Goal: Task Accomplishment & Management: Manage account settings

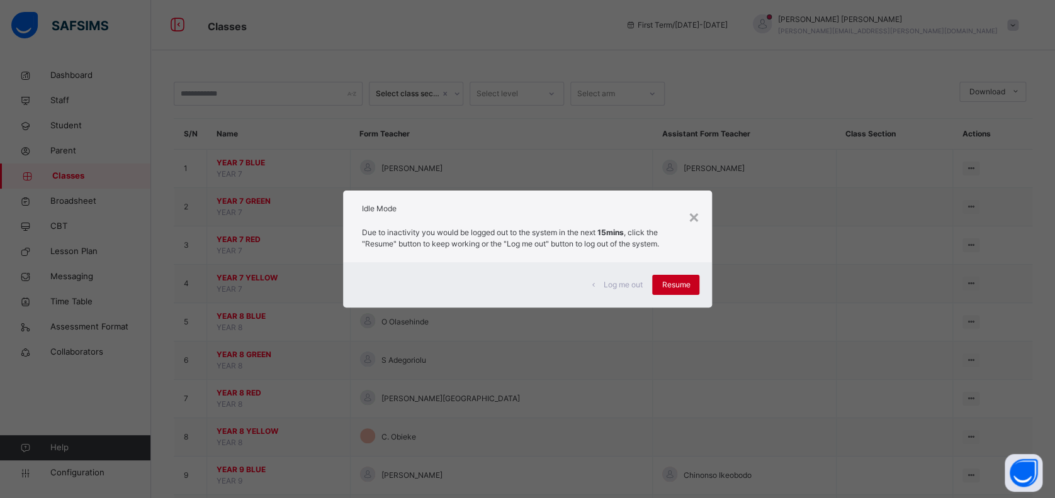
click at [674, 283] on span "Resume" at bounding box center [675, 284] width 28 height 11
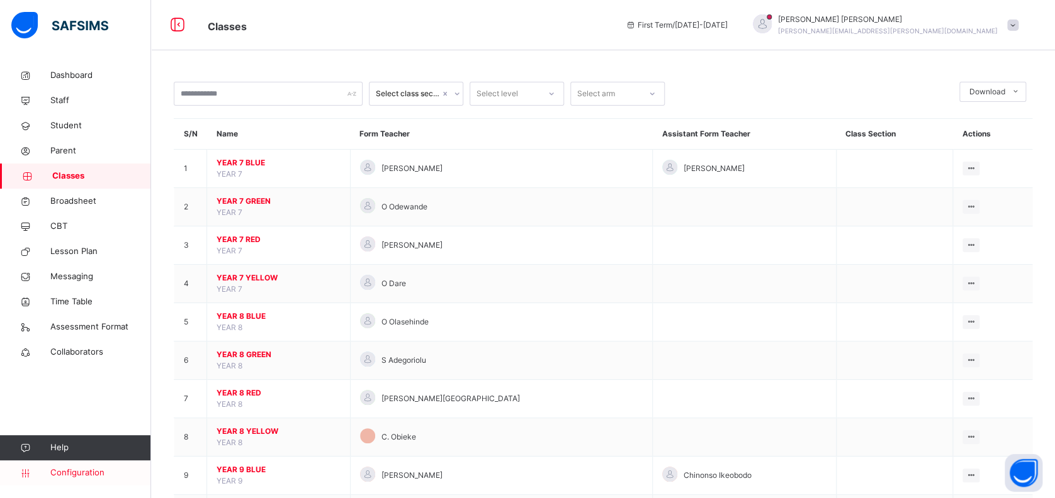
click at [72, 469] on span "Configuration" at bounding box center [100, 473] width 100 height 13
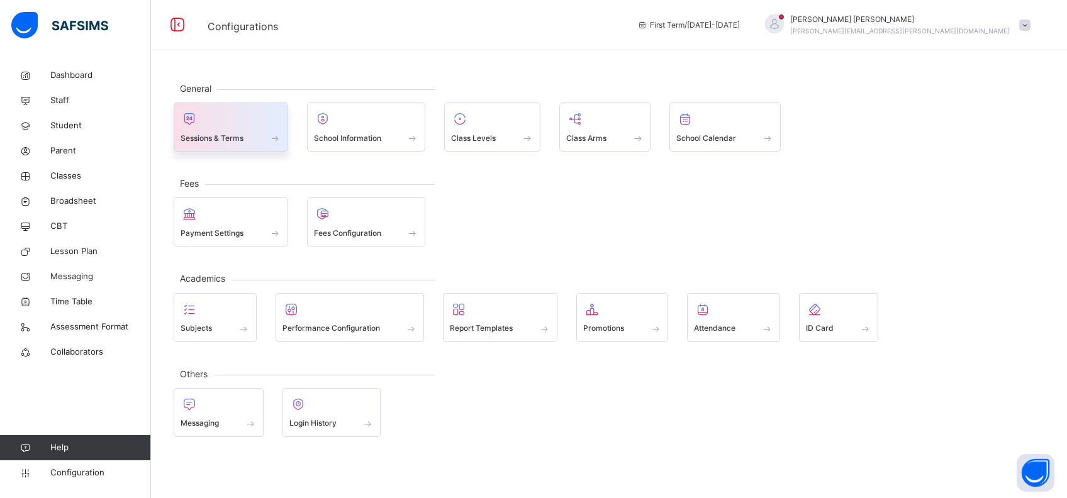
click at [254, 124] on div at bounding box center [231, 118] width 101 height 19
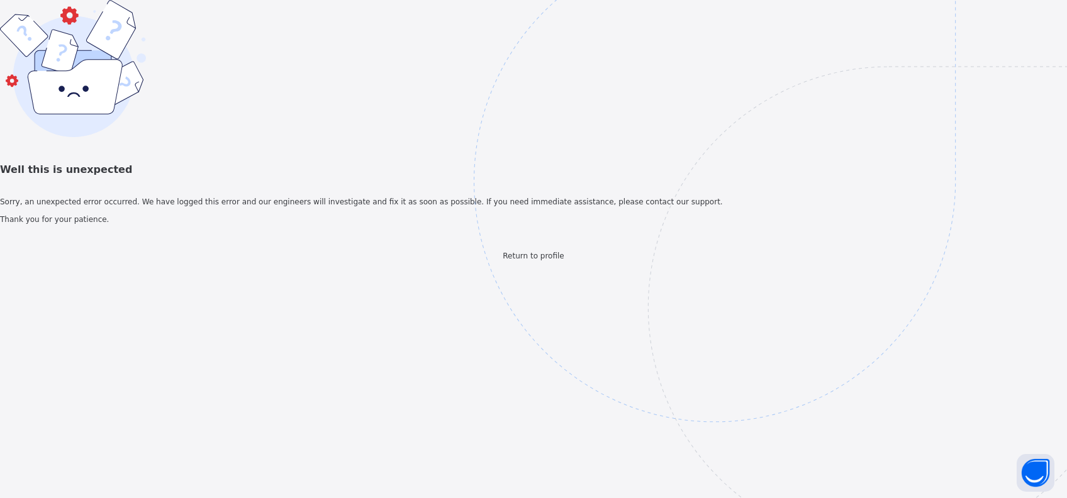
click at [526, 260] on span "Return to profile" at bounding box center [533, 256] width 61 height 9
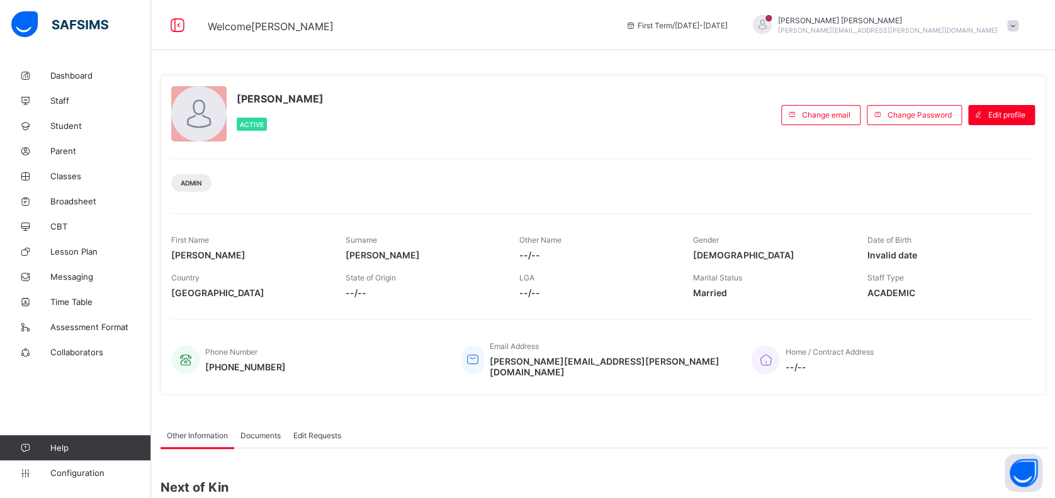
click at [76, 471] on span "Configuration" at bounding box center [100, 473] width 100 height 10
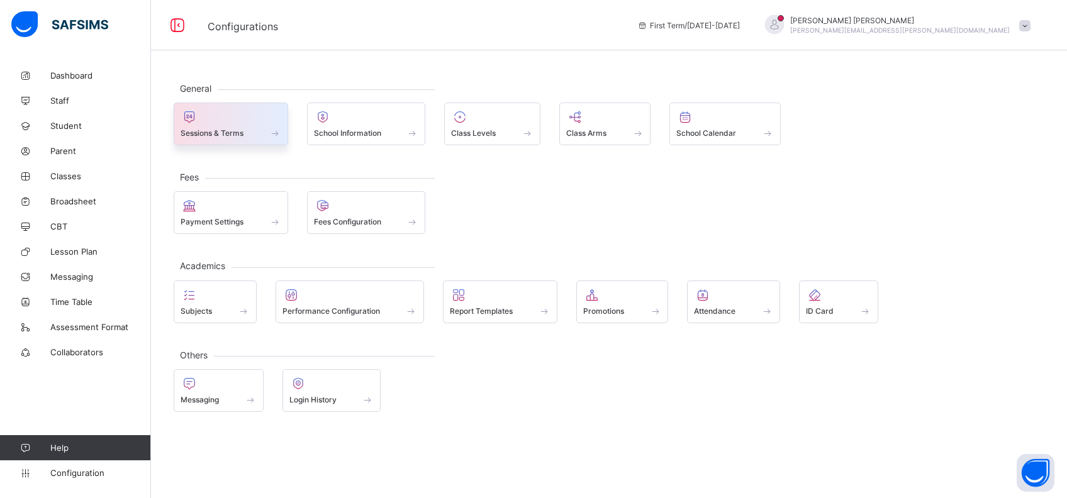
click at [235, 132] on span "Sessions & Terms" at bounding box center [212, 132] width 63 height 9
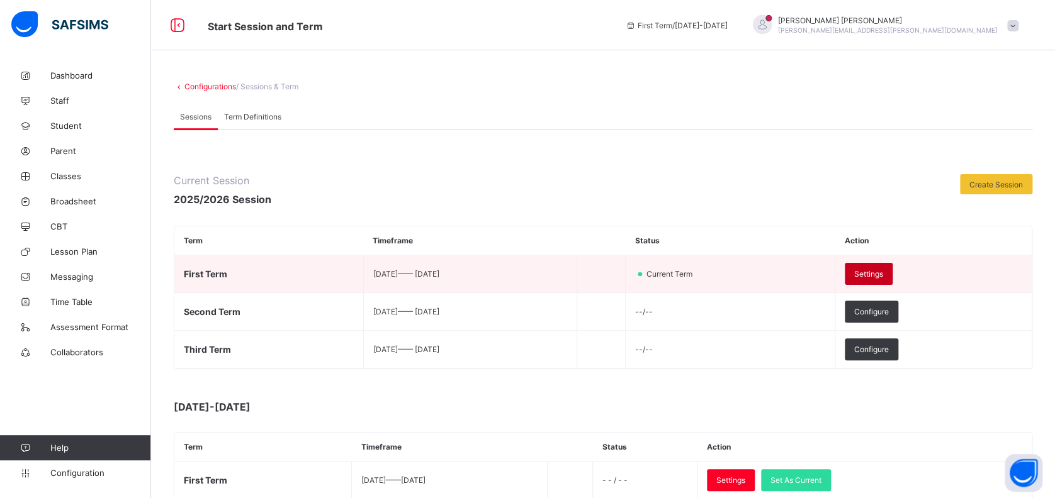
click at [892, 264] on div "Settings" at bounding box center [868, 274] width 48 height 22
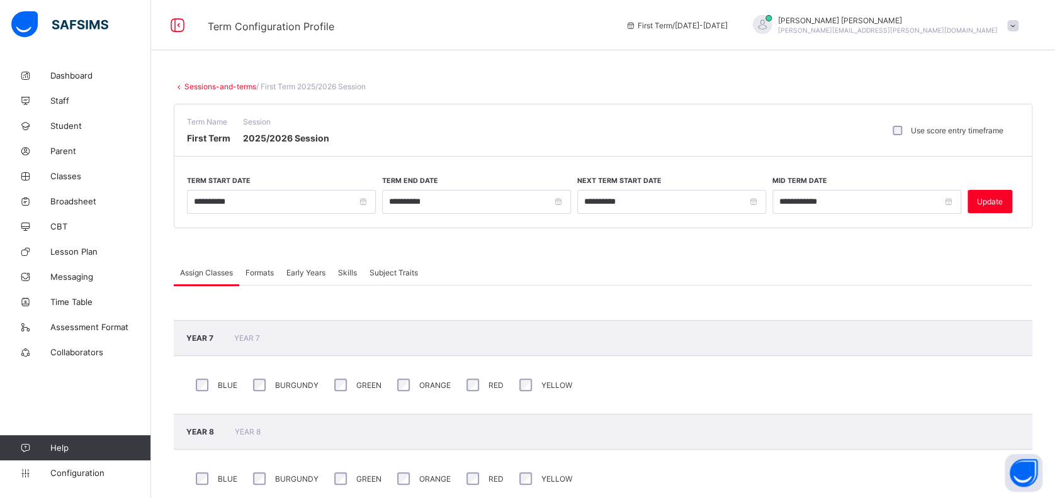
click at [929, 25] on div "[PERSON_NAME] [PERSON_NAME][EMAIL_ADDRESS][PERSON_NAME][DOMAIN_NAME]" at bounding box center [888, 25] width 220 height 19
click at [977, 140] on span "Logout" at bounding box center [977, 145] width 83 height 14
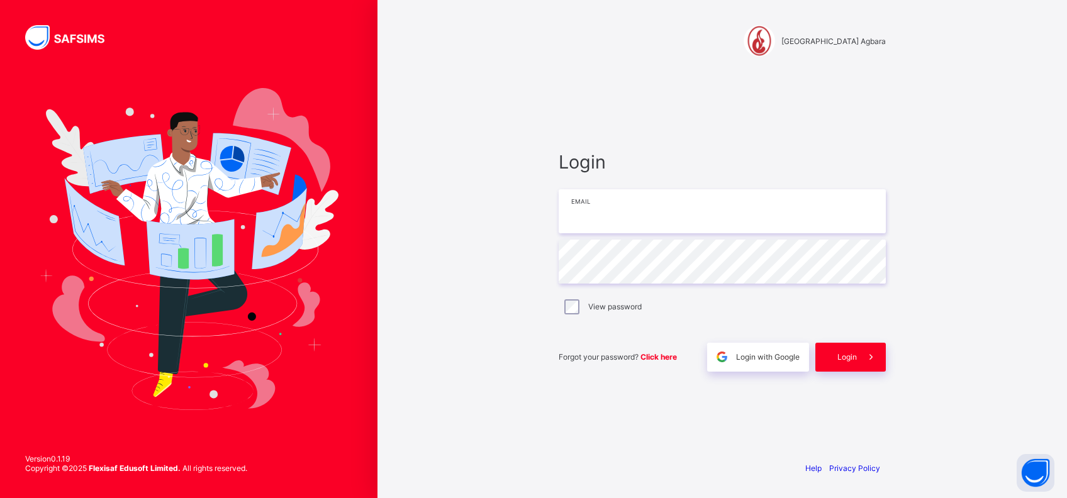
type input "**********"
click at [856, 357] on span "Login" at bounding box center [847, 356] width 20 height 9
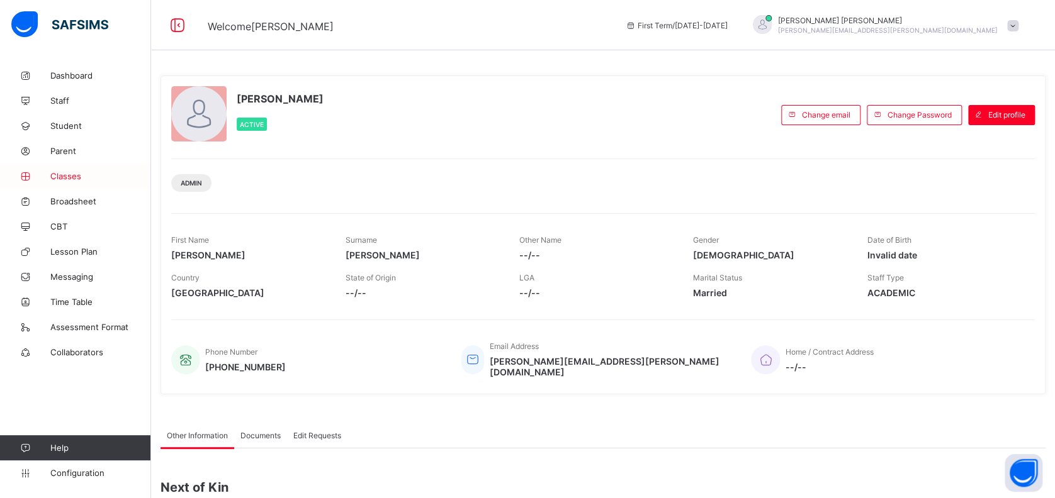
click at [62, 166] on link "Classes" at bounding box center [75, 176] width 151 height 25
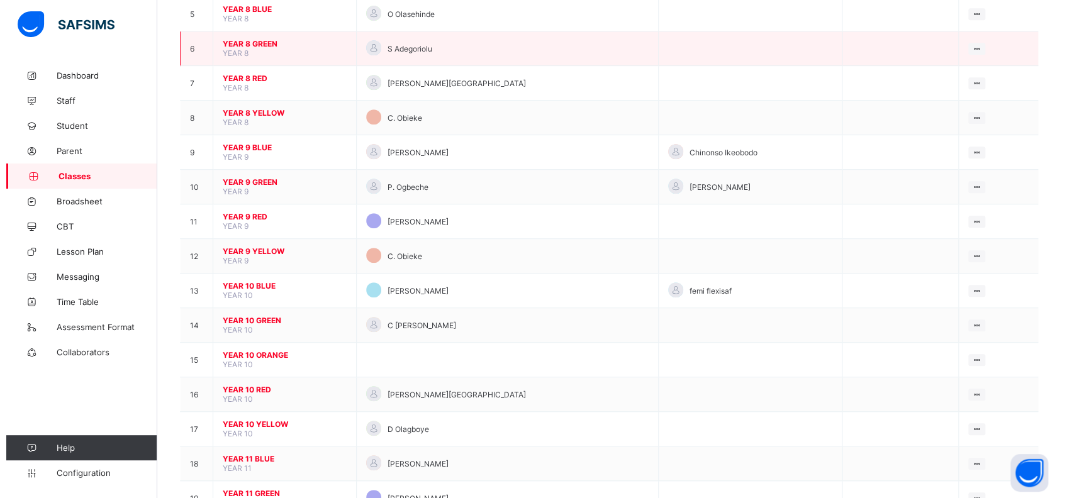
scroll to position [291, 0]
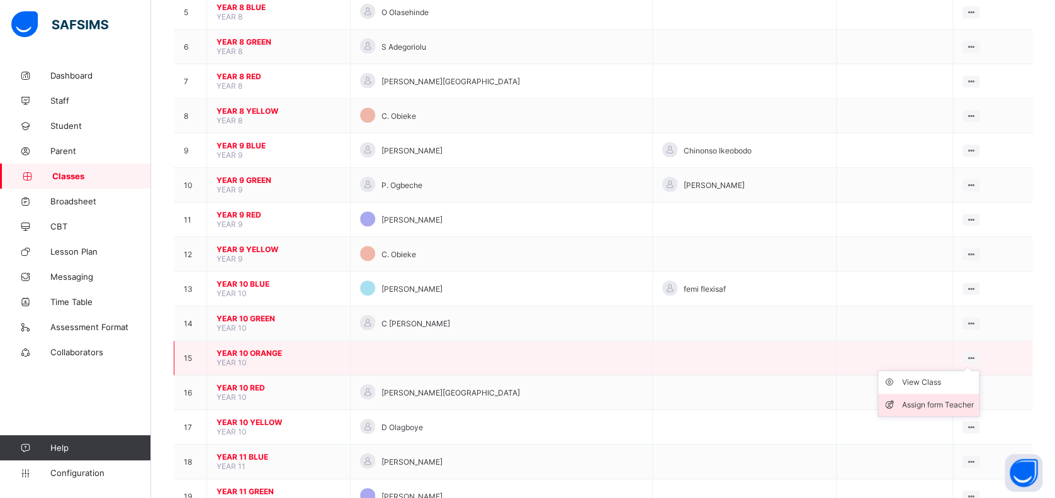
click at [917, 399] on div "Assign form Teacher" at bounding box center [938, 405] width 72 height 13
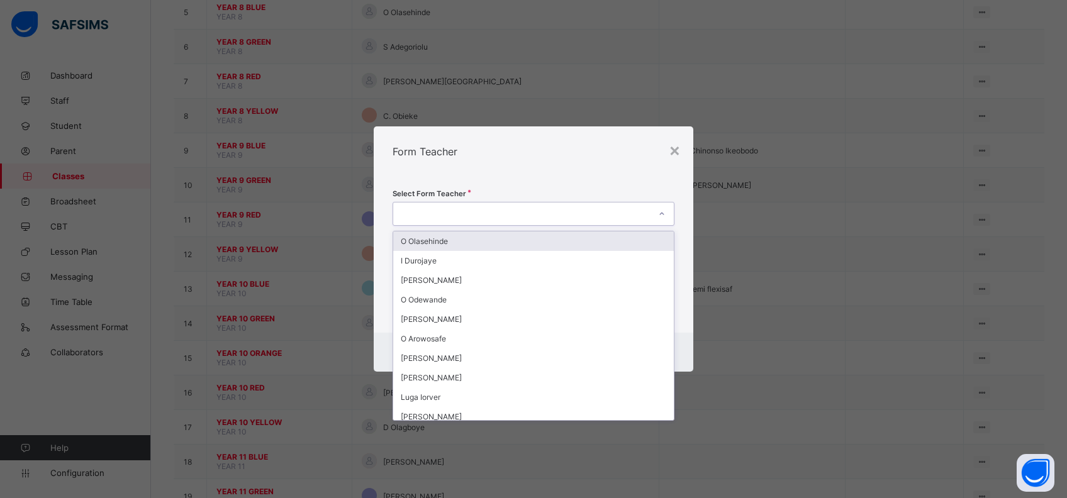
click at [493, 213] on div at bounding box center [521, 214] width 257 height 18
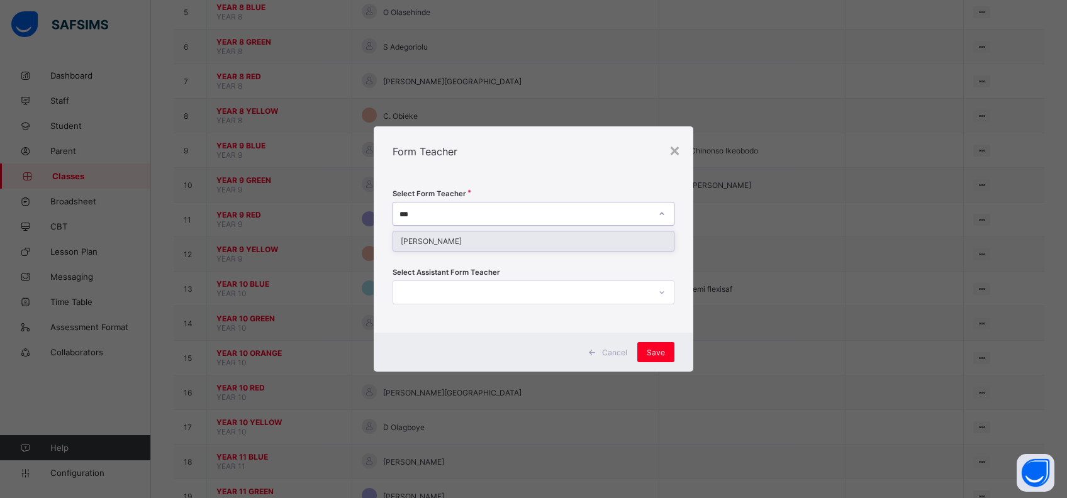
type input "****"
click at [483, 240] on div "[PERSON_NAME]" at bounding box center [533, 242] width 281 height 20
click at [659, 356] on span "Save" at bounding box center [656, 352] width 18 height 9
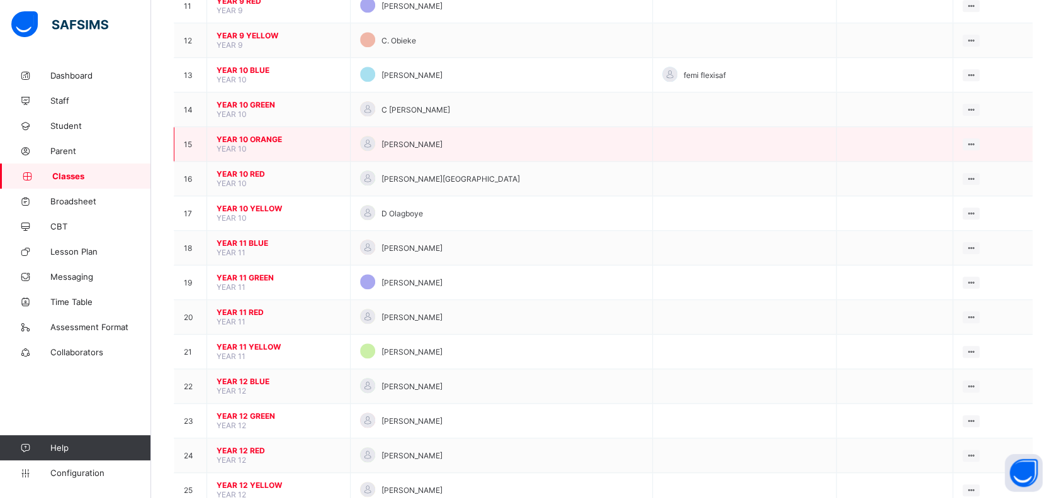
scroll to position [504, 0]
click at [262, 136] on span "YEAR 10 ORANGE" at bounding box center [278, 140] width 124 height 9
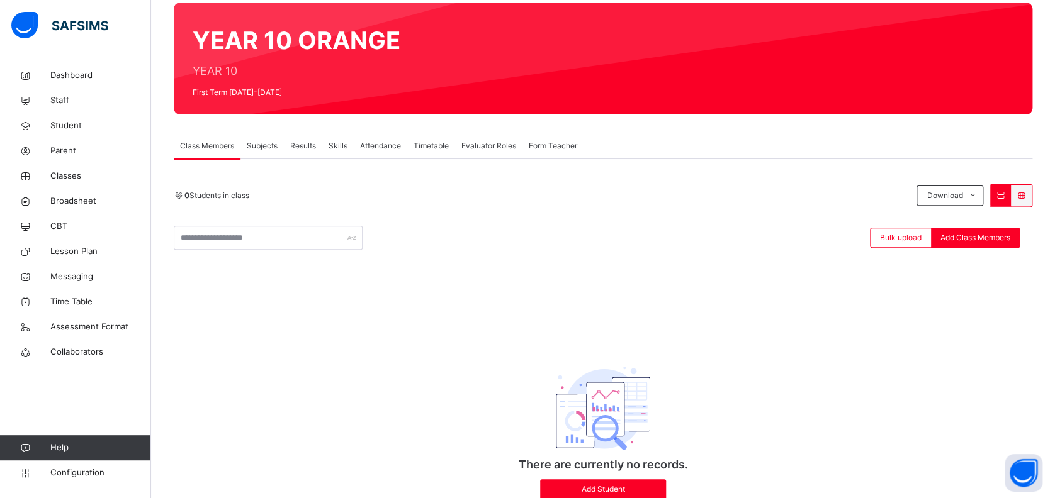
scroll to position [102, 0]
